Goal: Task Accomplishment & Management: Manage account settings

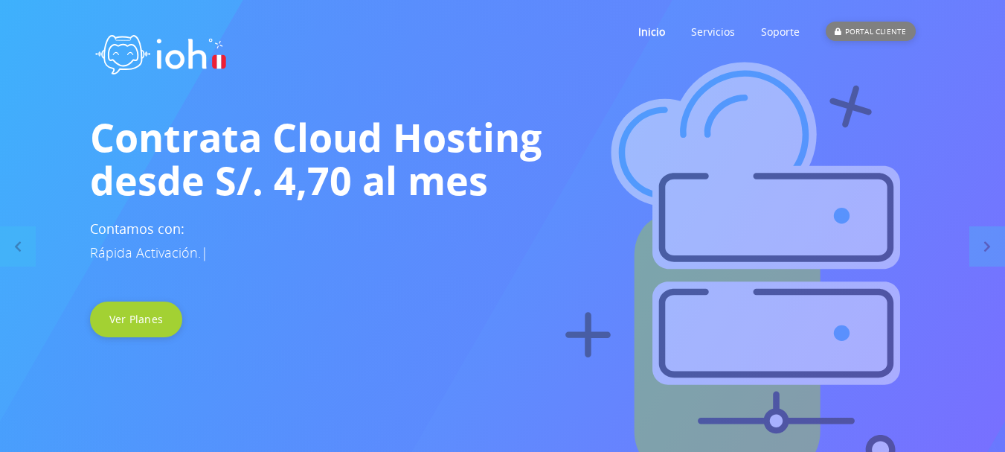
click at [866, 35] on div "PORTAL CLIENTE" at bounding box center [870, 31] width 89 height 19
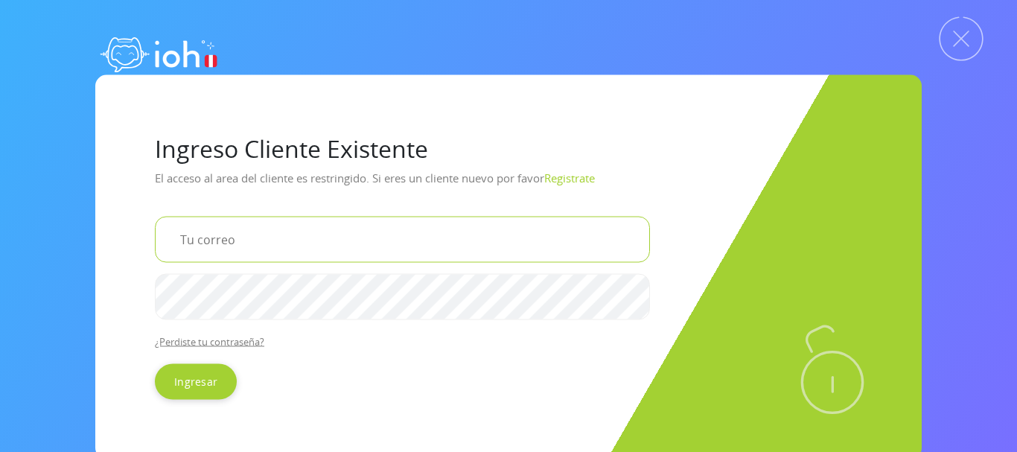
click at [223, 248] on input "email" at bounding box center [402, 239] width 495 height 46
type input "[EMAIL_ADDRESS][DOMAIN_NAME]"
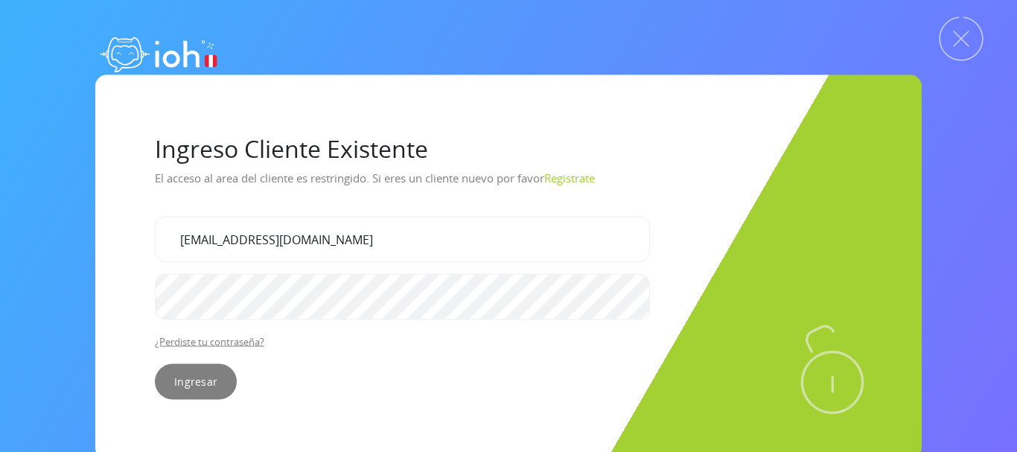
click at [197, 381] on input "Ingresar" at bounding box center [196, 381] width 82 height 36
